Goal: Task Accomplishment & Management: Manage account settings

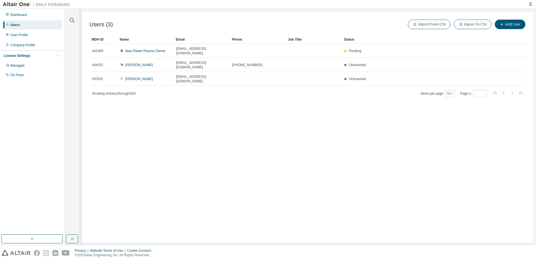
drag, startPoint x: 223, startPoint y: 176, endPoint x: 165, endPoint y: 161, distance: 60.5
click at [217, 174] on div "Users (3) Import From CSV Export To CSV Add User Clear Load Save Save As Field …" at bounding box center [308, 127] width 451 height 230
click at [15, 37] on div "User Profile" at bounding box center [19, 35] width 18 height 4
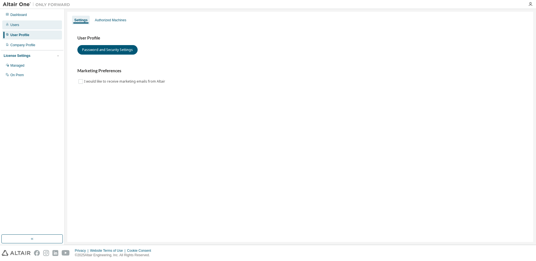
click at [15, 24] on div "Users" at bounding box center [14, 25] width 9 height 4
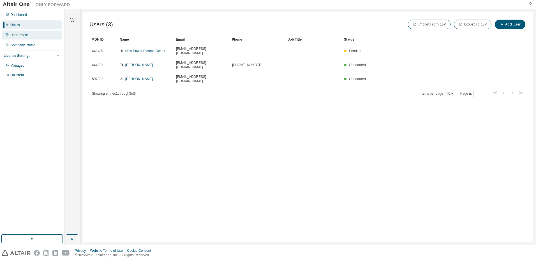
click at [14, 34] on div "User Profile" at bounding box center [19, 35] width 18 height 4
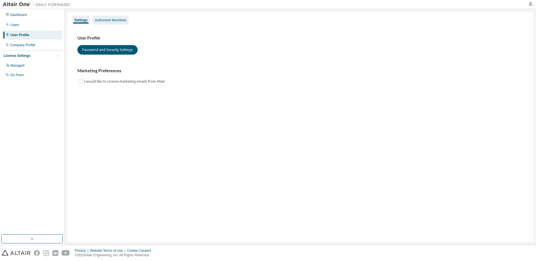
click at [117, 18] on div "Authorized Machines" at bounding box center [110, 20] width 31 height 4
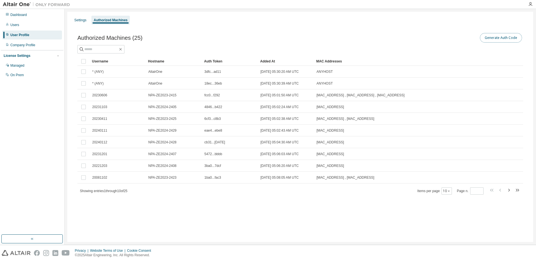
click at [509, 37] on button "Generate Auth Code" at bounding box center [501, 38] width 42 height 10
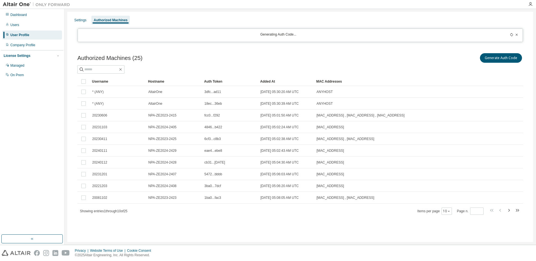
click at [512, 35] on icon at bounding box center [511, 34] width 3 height 3
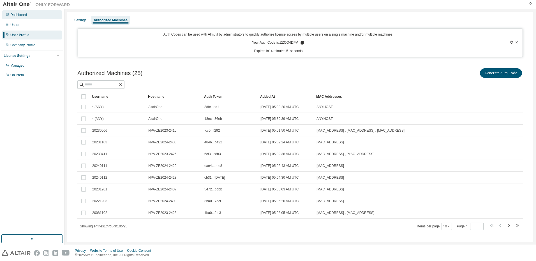
click at [18, 17] on div "Dashboard" at bounding box center [18, 15] width 17 height 4
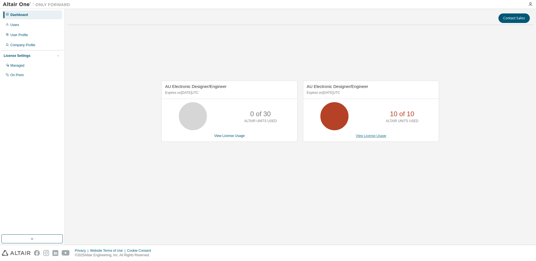
click at [364, 135] on link "View License Usage" at bounding box center [371, 136] width 31 height 4
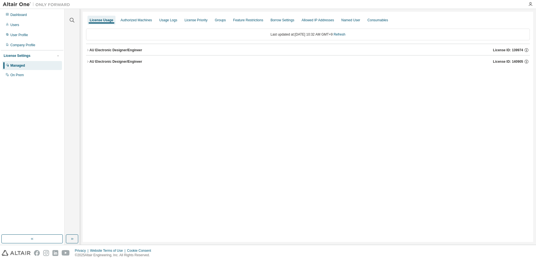
click at [88, 63] on icon "button" at bounding box center [87, 61] width 3 height 3
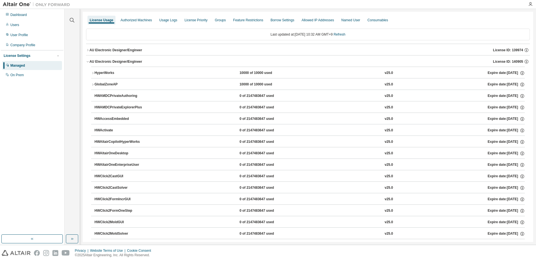
click at [92, 72] on icon "button" at bounding box center [92, 73] width 3 height 3
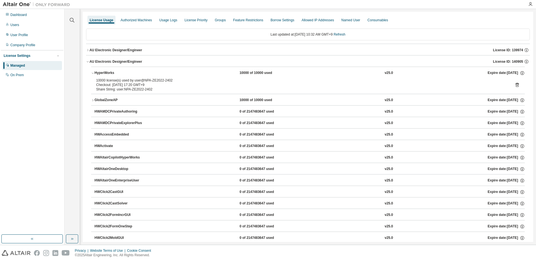
click at [88, 53] on button "AU Electronic Designer/Engineer License ID: 139974" at bounding box center [308, 50] width 444 height 12
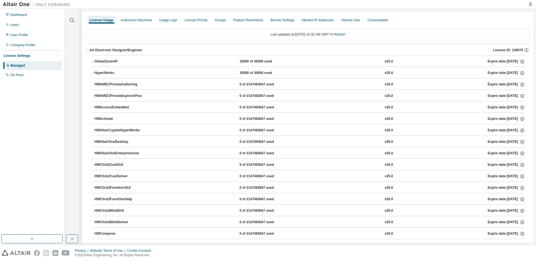
click at [95, 61] on div "GlobalZoneAP" at bounding box center [119, 61] width 50 height 5
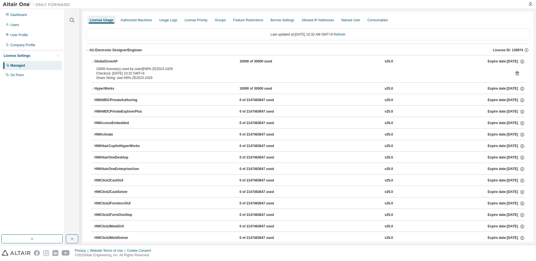
click at [95, 63] on div "GlobalZoneAP" at bounding box center [119, 61] width 50 height 5
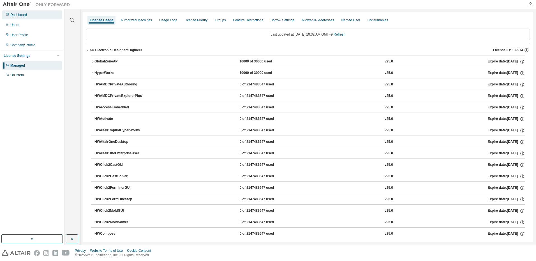
click at [25, 17] on div "Dashboard" at bounding box center [32, 14] width 60 height 9
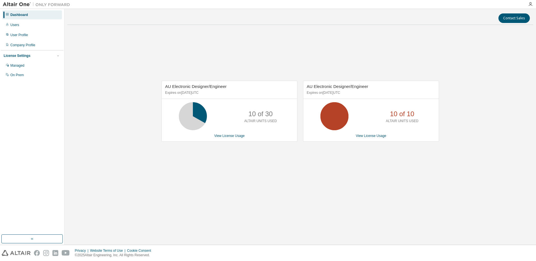
click at [19, 16] on div "Dashboard" at bounding box center [19, 15] width 18 height 4
click at [19, 15] on div "Dashboard" at bounding box center [19, 15] width 18 height 4
click at [197, 119] on icon at bounding box center [193, 116] width 14 height 14
click at [234, 135] on link "View License Usage" at bounding box center [229, 136] width 31 height 4
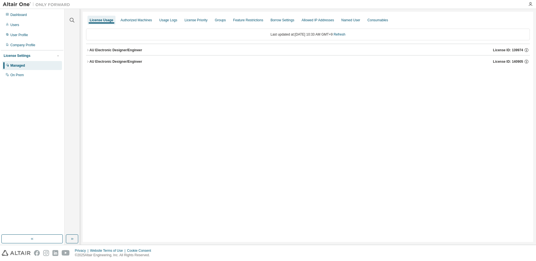
click at [88, 50] on icon "button" at bounding box center [87, 50] width 3 height 3
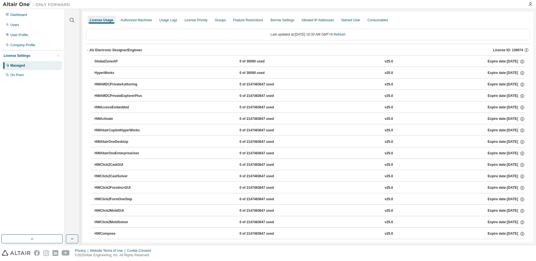
click at [88, 50] on icon "button" at bounding box center [87, 50] width 3 height 3
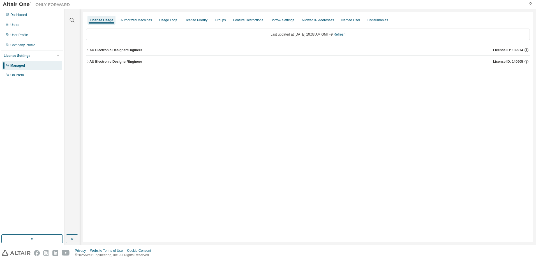
click at [88, 63] on button "AU Electronic Designer/Engineer License ID: 140905" at bounding box center [308, 62] width 444 height 12
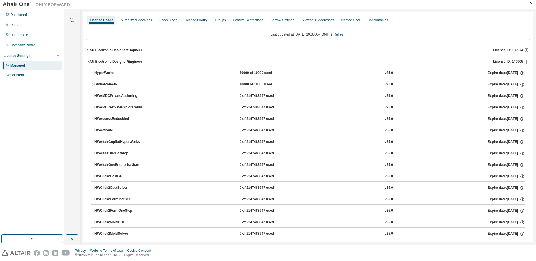
click at [92, 73] on icon "button" at bounding box center [92, 73] width 3 height 3
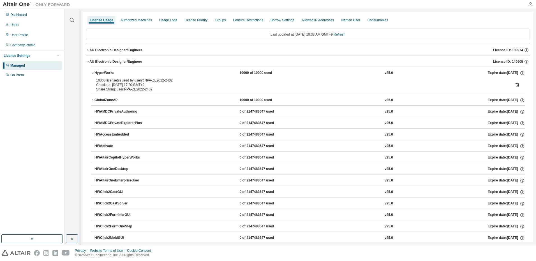
click at [92, 73] on icon "button" at bounding box center [92, 73] width 3 height 3
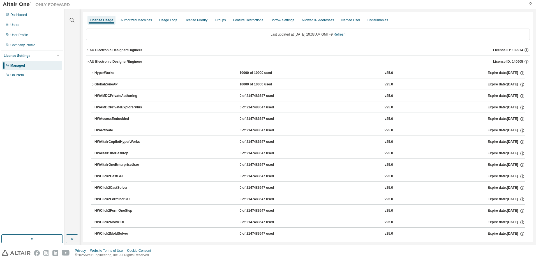
click at [88, 48] on button "AU Electronic Designer/Engineer License ID: 139974" at bounding box center [308, 50] width 444 height 12
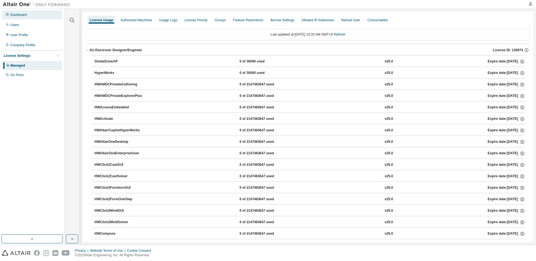
click at [22, 15] on div "Dashboard" at bounding box center [18, 15] width 17 height 4
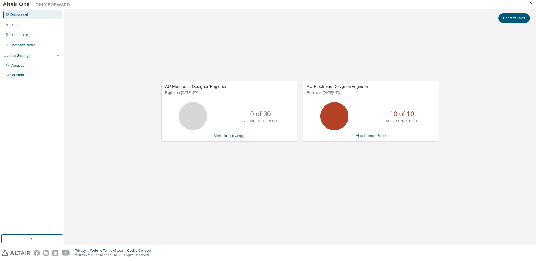
click at [219, 140] on div "AU Electronic Designer/Engineer Expires on [DATE] UTC 0 of 30 ALTAIR UNITS USED…" at bounding box center [230, 111] width 136 height 61
click at [221, 136] on link "View License Usage" at bounding box center [229, 136] width 31 height 4
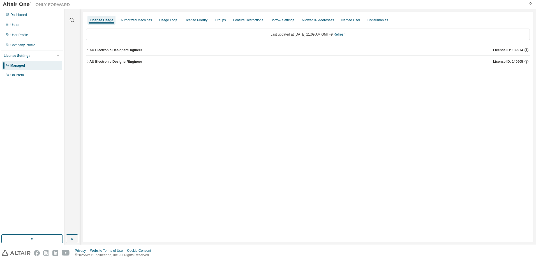
click at [87, 51] on icon "button" at bounding box center [87, 50] width 3 height 3
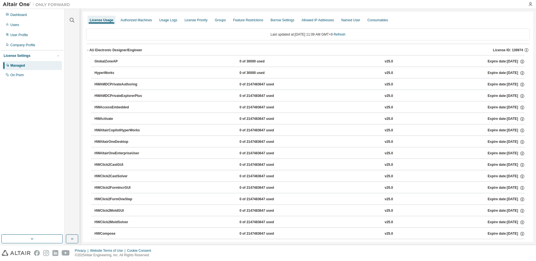
click at [111, 62] on div "GlobalZoneAP" at bounding box center [119, 61] width 50 height 5
click at [105, 64] on div "GlobalZoneAP" at bounding box center [119, 61] width 50 height 5
click at [103, 73] on div "HyperWorks" at bounding box center [119, 73] width 50 height 5
click at [531, 6] on icon "button" at bounding box center [530, 4] width 4 height 4
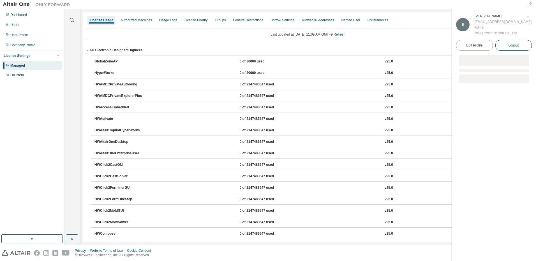
click at [520, 45] on button "Logout" at bounding box center [513, 45] width 37 height 11
